Goal: Transaction & Acquisition: Purchase product/service

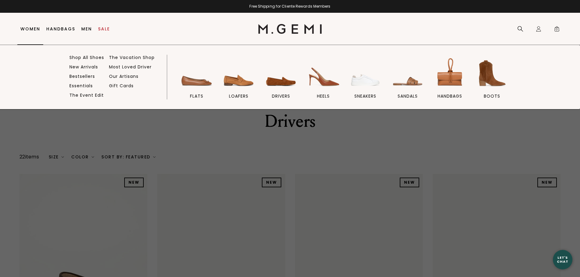
click at [29, 30] on link "Women" at bounding box center [30, 28] width 20 height 5
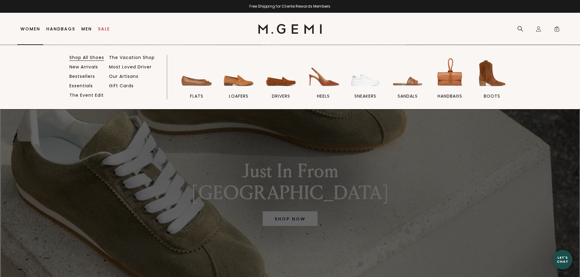
click at [94, 57] on link "Shop All Shoes" at bounding box center [86, 57] width 35 height 5
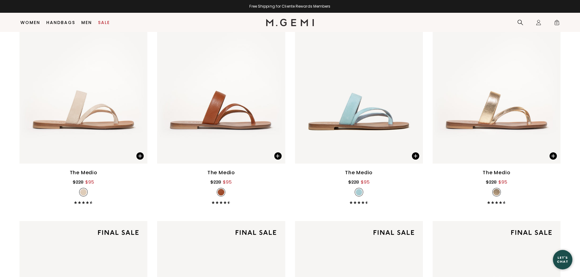
scroll to position [1971, 0]
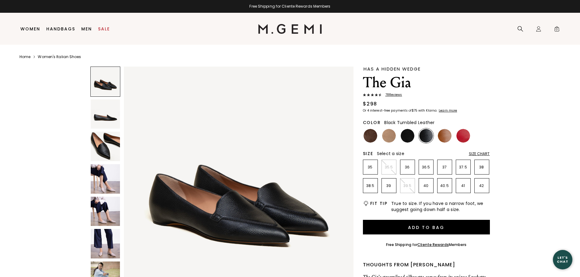
click at [112, 184] on img at bounding box center [106, 179] width 30 height 30
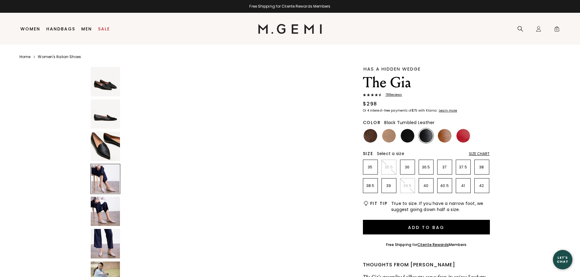
scroll to position [692, 0]
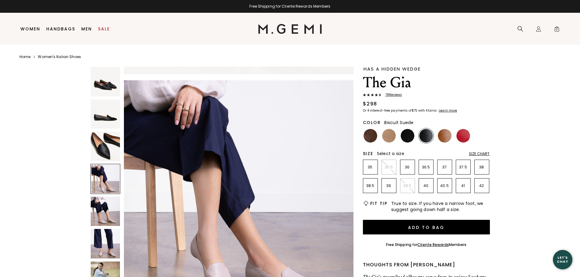
click at [389, 138] on img at bounding box center [389, 136] width 14 height 14
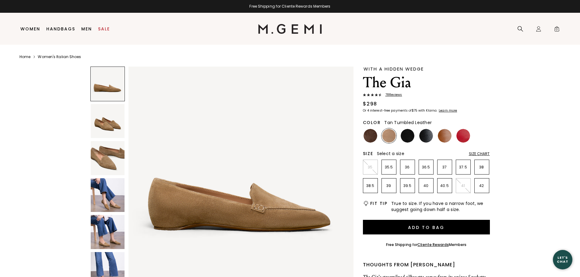
click at [449, 137] on img at bounding box center [445, 136] width 14 height 14
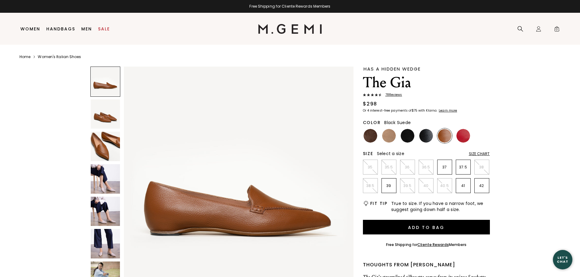
click at [405, 137] on img at bounding box center [407, 136] width 14 height 14
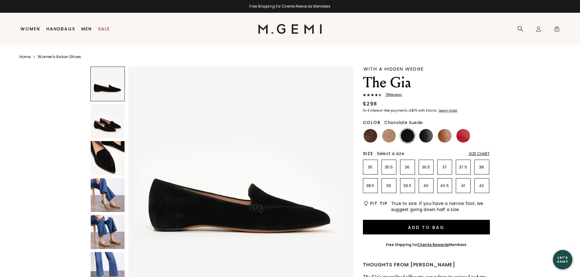
click at [366, 136] on img at bounding box center [370, 136] width 14 height 14
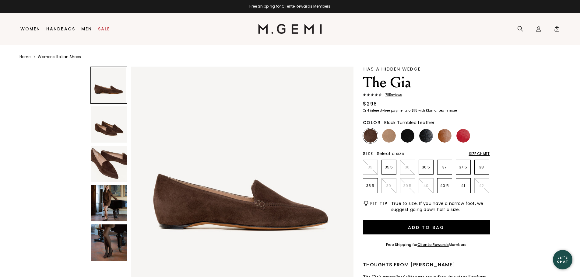
click at [425, 134] on img at bounding box center [426, 136] width 14 height 14
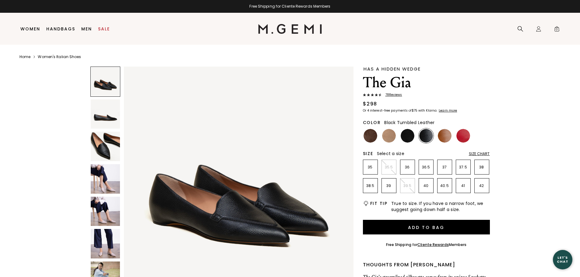
click at [103, 114] on img at bounding box center [106, 115] width 30 height 30
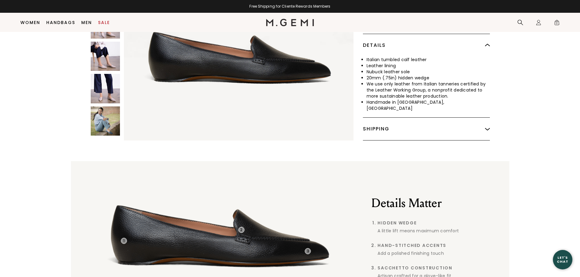
scroll to position [129, 0]
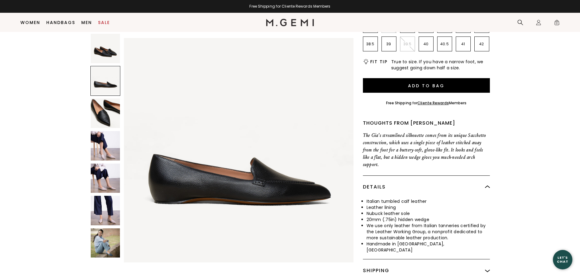
click at [241, 183] on img at bounding box center [238, 152] width 229 height 229
click at [103, 89] on div at bounding box center [105, 81] width 30 height 30
click at [107, 59] on img at bounding box center [106, 49] width 30 height 30
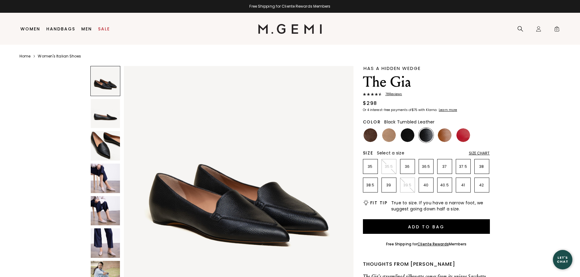
scroll to position [0, 0]
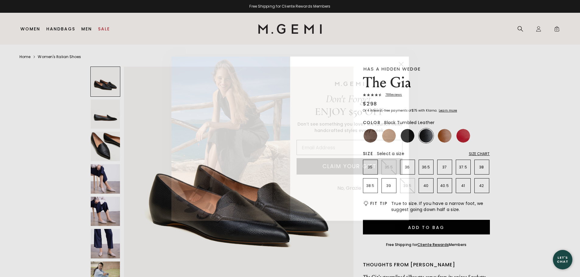
click at [360, 147] on input "Email Address" at bounding box center [349, 147] width 106 height 15
type input "wlblewett6@gmail.com"
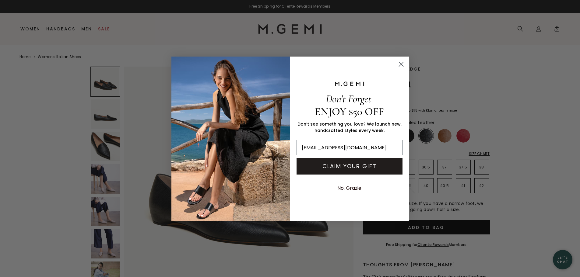
click at [359, 166] on button "CLAIM YOUR GIFT" at bounding box center [349, 166] width 106 height 16
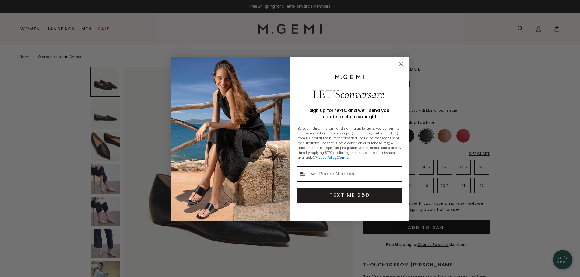
click at [381, 173] on input "Phone Number" at bounding box center [359, 174] width 86 height 15
click at [332, 211] on div "LET'S conversare Sign up for texts, and we’ll send you a code to claim your gif…" at bounding box center [347, 139] width 114 height 152
click at [402, 65] on icon "Close dialog" at bounding box center [401, 64] width 4 height 4
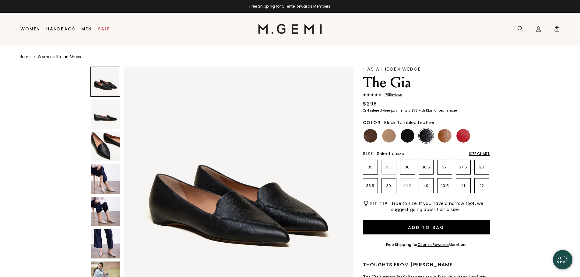
click at [480, 153] on div "Size Chart" at bounding box center [479, 154] width 21 height 5
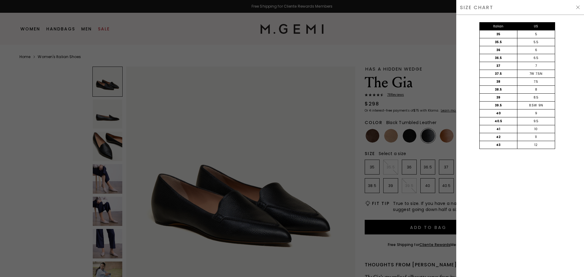
click at [280, 136] on div at bounding box center [292, 138] width 584 height 277
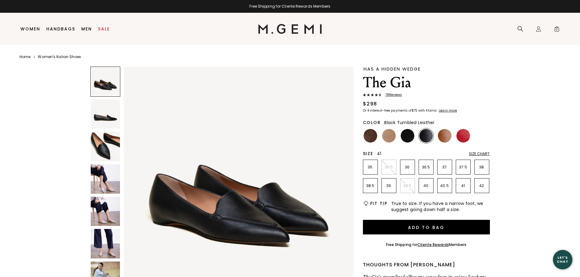
click at [462, 187] on p "41" at bounding box center [463, 185] width 14 height 5
click at [476, 153] on div "Size Chart" at bounding box center [479, 154] width 21 height 5
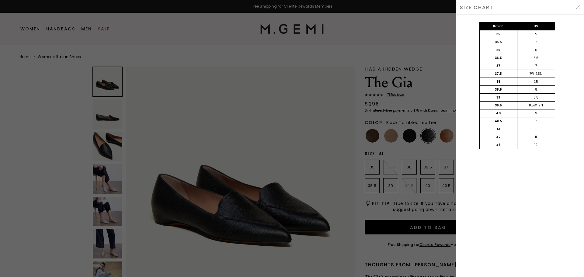
click at [284, 135] on div at bounding box center [292, 138] width 584 height 277
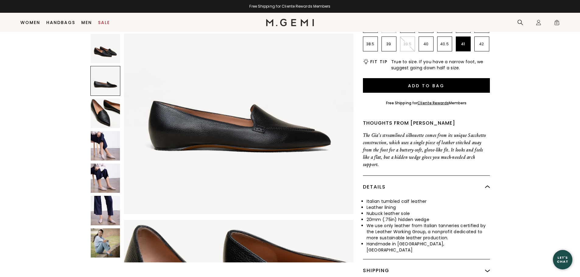
scroll to position [271, 0]
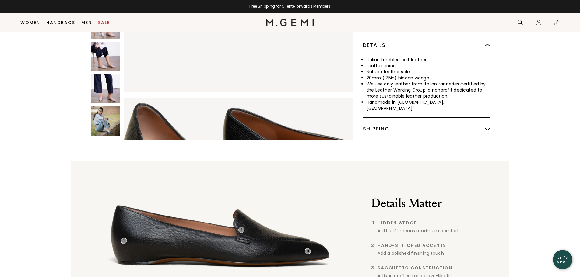
click at [405, 118] on div "Shipping" at bounding box center [426, 129] width 127 height 23
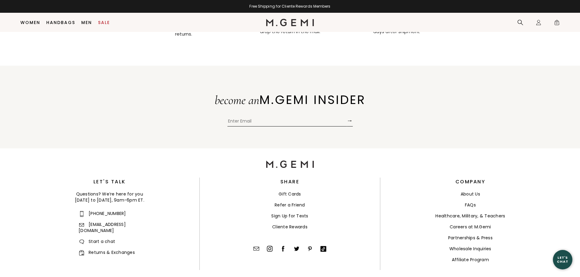
scroll to position [2278, 0]
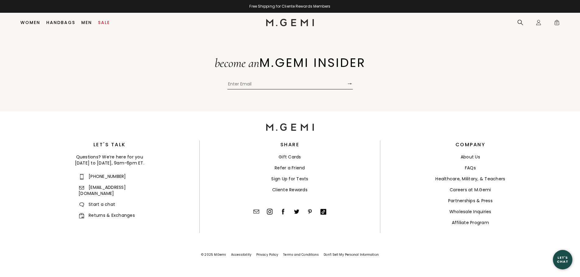
click at [111, 212] on link "Returns & Exchanges" at bounding box center [107, 215] width 56 height 6
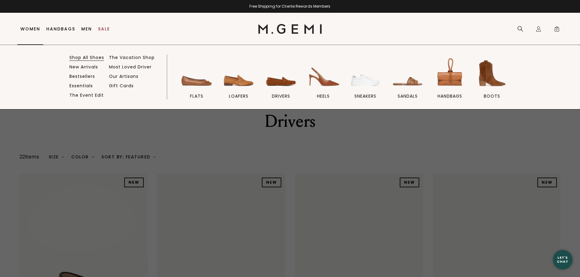
click at [94, 57] on link "Shop All Shoes" at bounding box center [86, 57] width 35 height 5
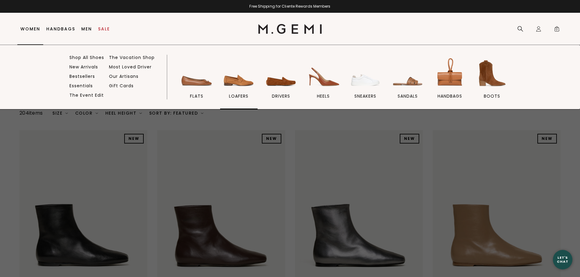
click at [239, 80] on img at bounding box center [239, 73] width 34 height 34
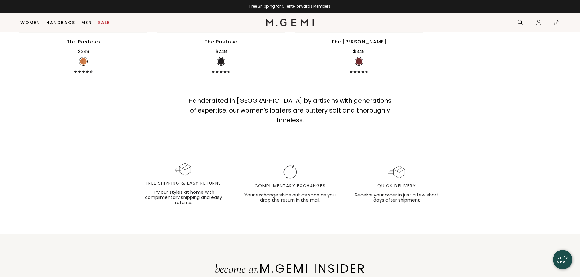
scroll to position [557, 0]
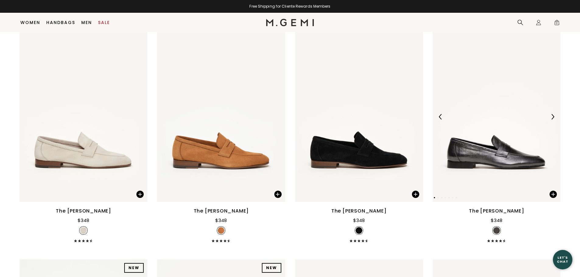
click at [497, 151] on img at bounding box center [496, 117] width 128 height 170
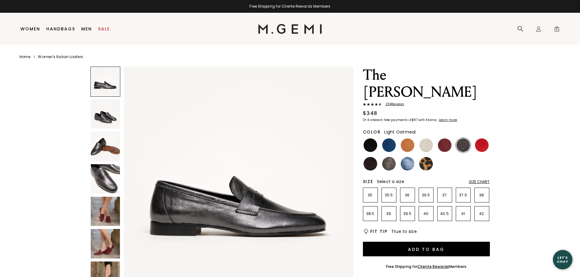
click at [427, 138] on img at bounding box center [426, 145] width 14 height 14
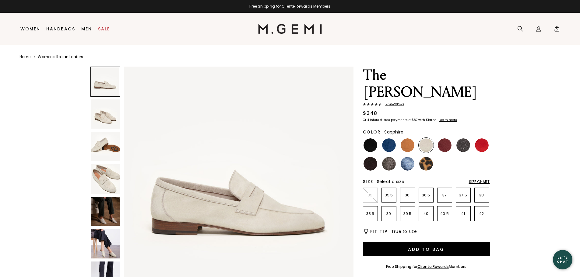
click at [410, 157] on img at bounding box center [407, 164] width 14 height 14
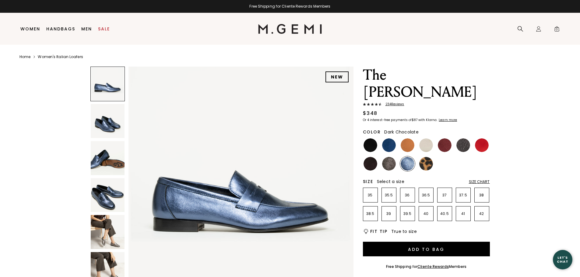
click at [369, 157] on img at bounding box center [370, 164] width 14 height 14
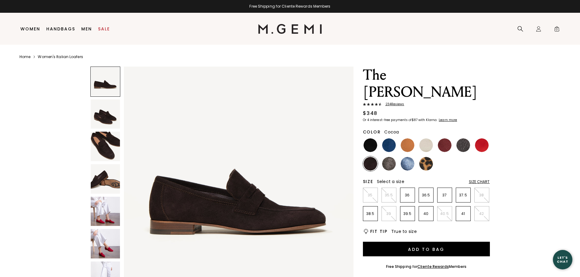
click at [390, 157] on img at bounding box center [389, 164] width 14 height 14
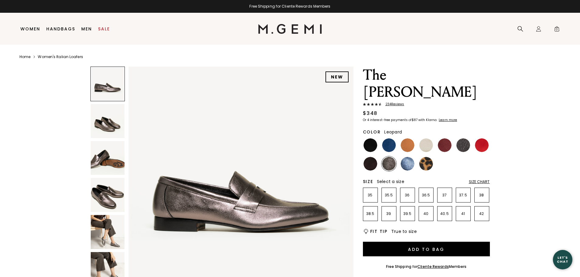
click at [427, 157] on img at bounding box center [426, 164] width 14 height 14
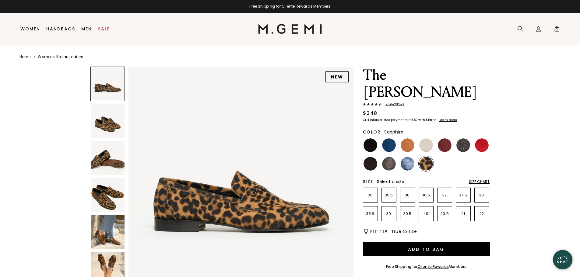
click at [409, 157] on img at bounding box center [407, 164] width 14 height 14
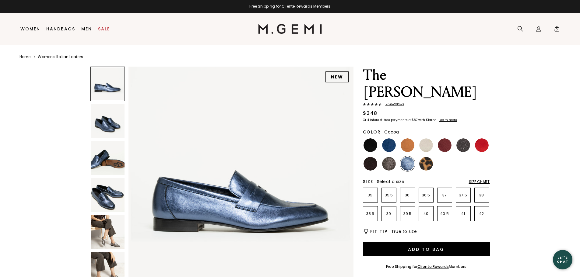
click at [385, 157] on img at bounding box center [389, 164] width 14 height 14
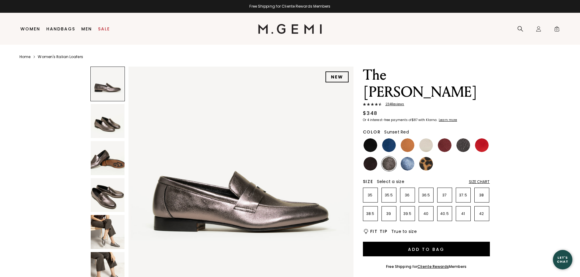
click at [478, 138] on img at bounding box center [482, 145] width 14 height 14
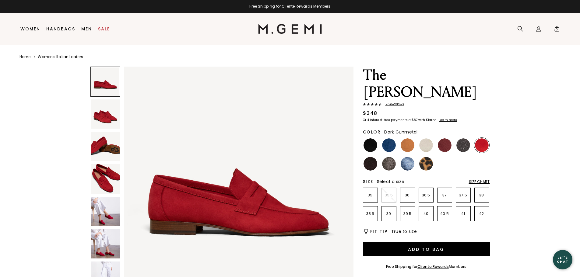
click at [463, 138] on img at bounding box center [463, 145] width 14 height 14
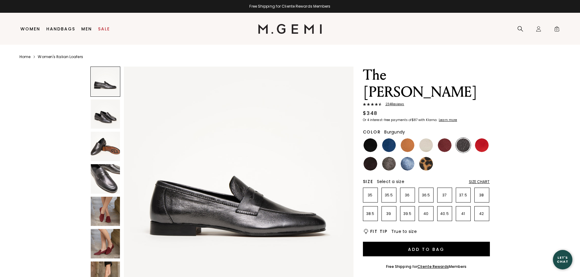
click at [444, 138] on img at bounding box center [445, 145] width 14 height 14
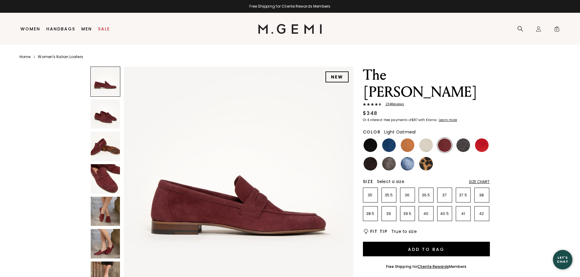
click at [425, 138] on img at bounding box center [426, 145] width 14 height 14
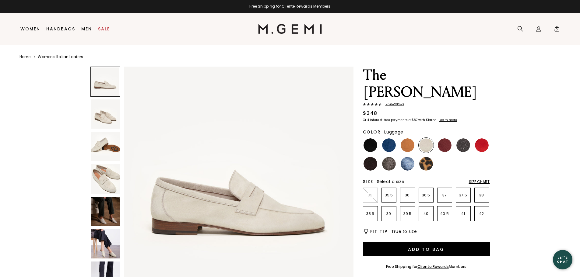
click at [409, 138] on img at bounding box center [407, 145] width 14 height 14
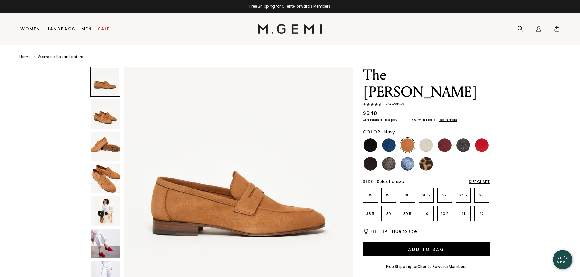
click at [389, 138] on img at bounding box center [389, 145] width 14 height 14
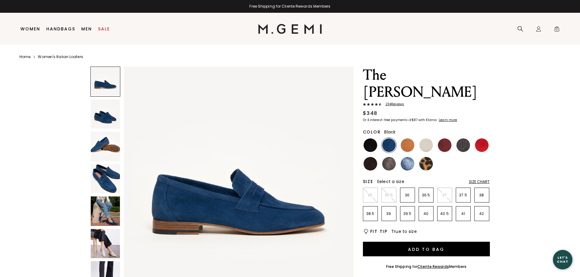
click at [377, 138] on img at bounding box center [370, 145] width 14 height 14
